Goal: Transaction & Acquisition: Purchase product/service

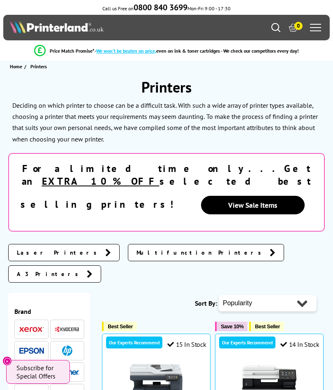
click at [275, 27] on icon "Search" at bounding box center [275, 27] width 9 height 9
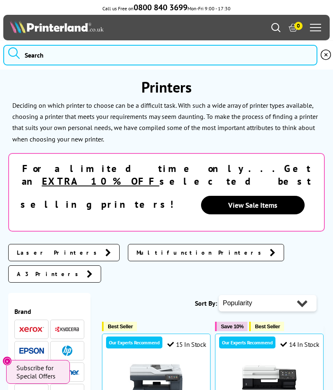
click at [274, 32] on icon "Search" at bounding box center [275, 27] width 9 height 9
click at [100, 55] on input "search" at bounding box center [160, 55] width 314 height 21
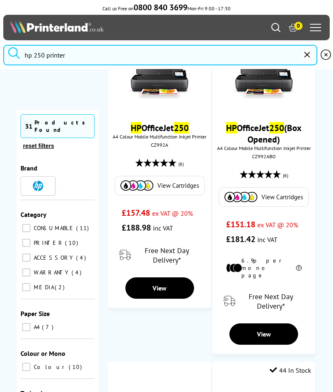
scroll to position [179, 0]
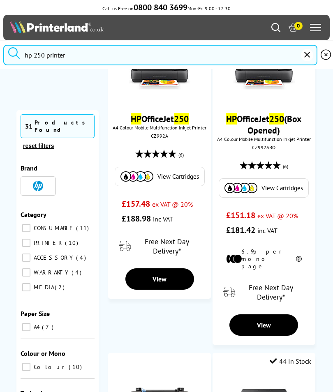
type input "hp 250 printer"
click at [172, 115] on link "HP OfficeJet 250" at bounding box center [160, 119] width 58 height 12
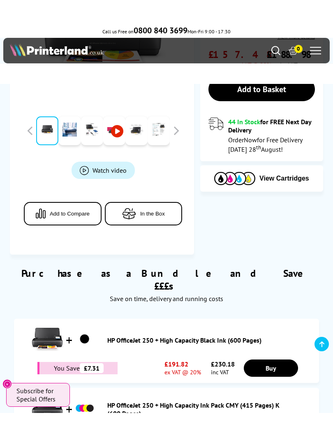
scroll to position [253, 0]
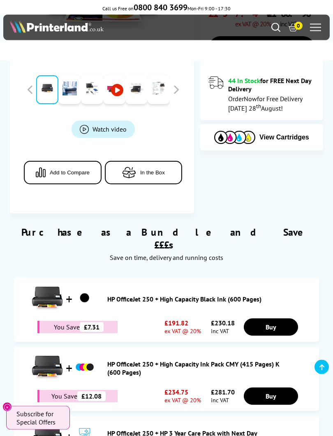
click at [315, 247] on div "Purchase as a Bundle and Save £££s Save on time, delivery and running costs" at bounding box center [166, 240] width 313 height 52
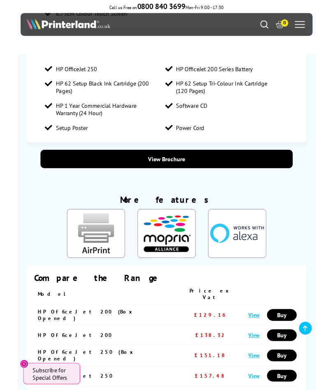
scroll to position [941, 0]
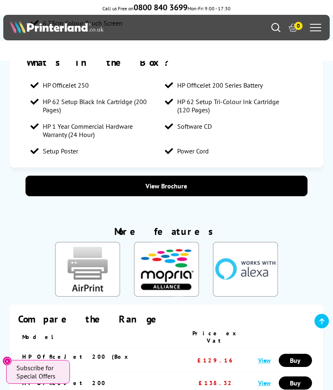
click at [290, 184] on link "View Brochure" at bounding box center [166, 185] width 282 height 21
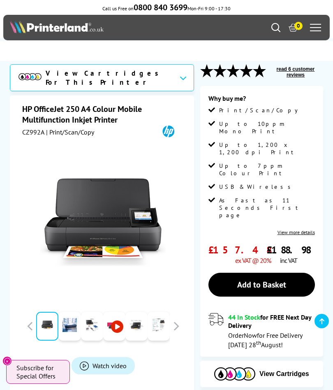
scroll to position [0, 0]
